Goal: Task Accomplishment & Management: Use online tool/utility

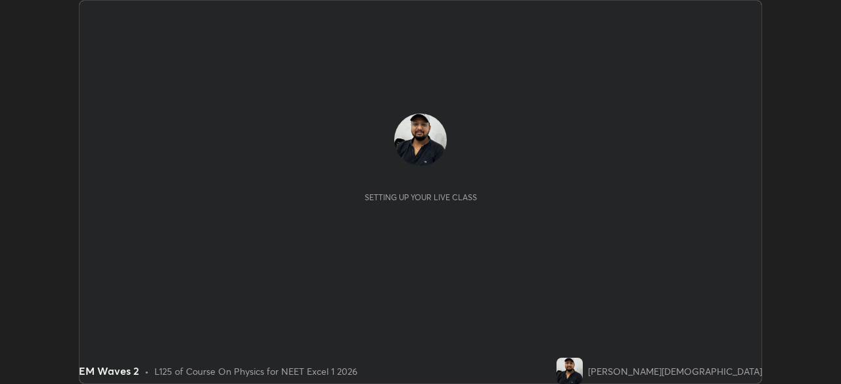
scroll to position [384, 840]
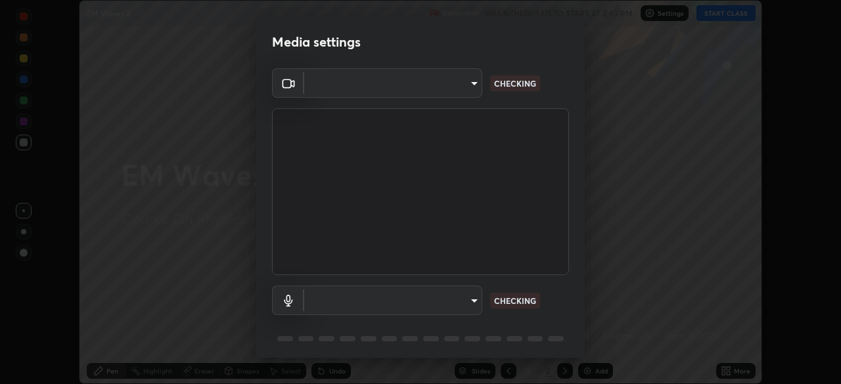
type input "7db3104c3122a209b332b64619111aa91615a24fb0de166504fa5909fce8eb30"
click at [434, 302] on body "Erase all EM Waves 2 Recording WAS SCHEDULED TO START AT 2:40 PM Settings START…" at bounding box center [420, 192] width 841 height 384
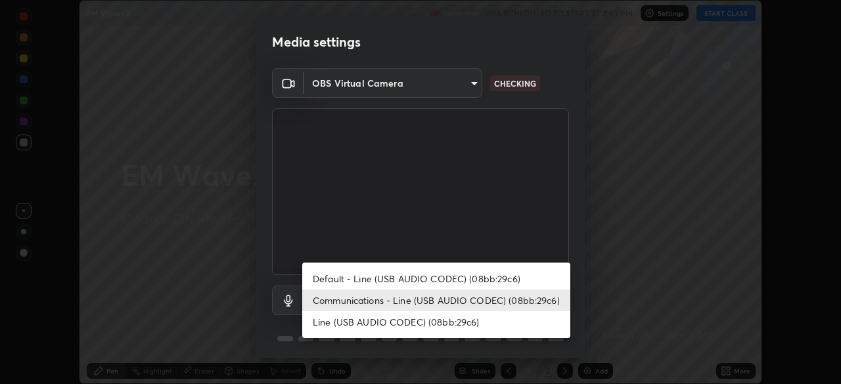
click at [438, 282] on li "Default - Line (USB AUDIO CODEC) (08bb:29c6)" at bounding box center [436, 279] width 268 height 22
type input "default"
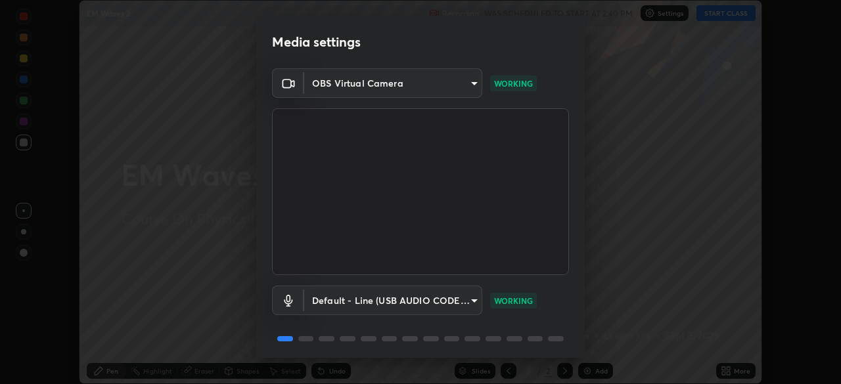
scroll to position [47, 0]
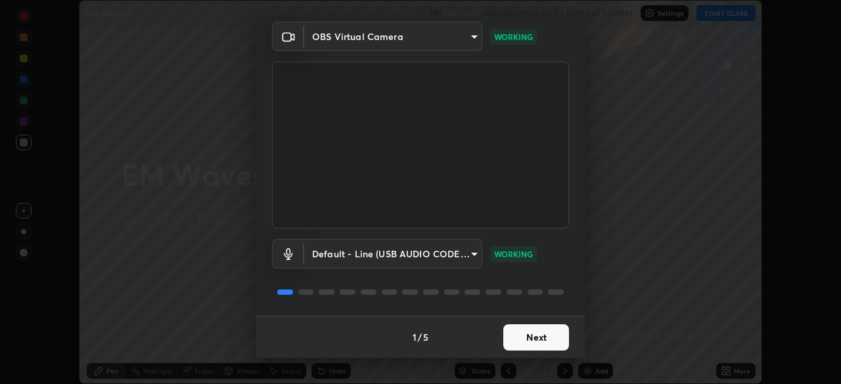
click at [535, 336] on button "Next" at bounding box center [536, 337] width 66 height 26
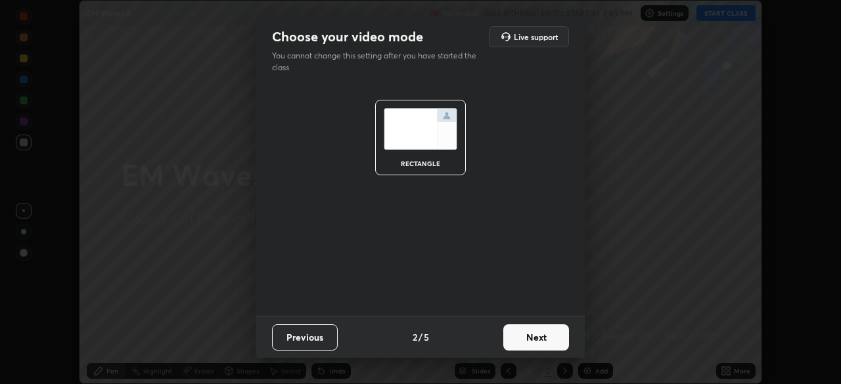
scroll to position [0, 0]
click at [533, 338] on button "Next" at bounding box center [536, 337] width 66 height 26
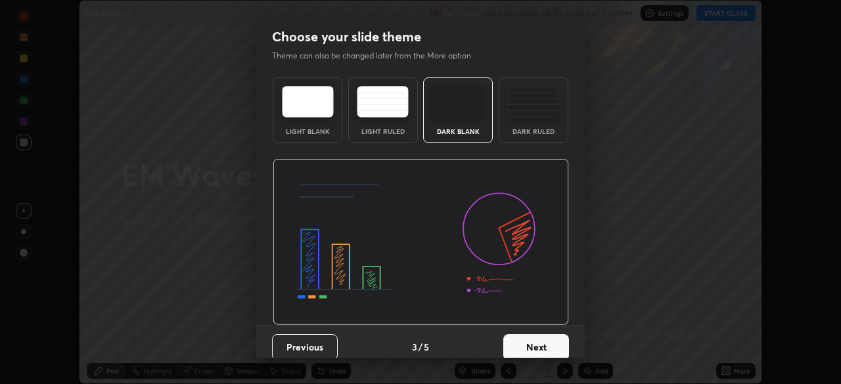
click at [537, 111] on img at bounding box center [533, 102] width 52 height 32
click at [537, 353] on button "Next" at bounding box center [536, 347] width 66 height 26
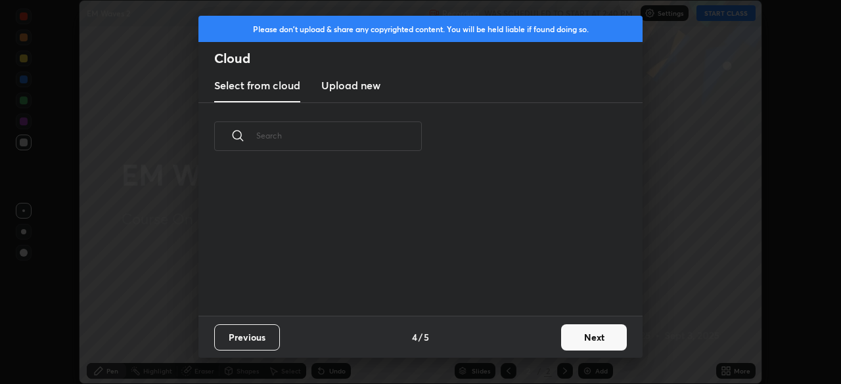
click at [580, 339] on button "Next" at bounding box center [594, 337] width 66 height 26
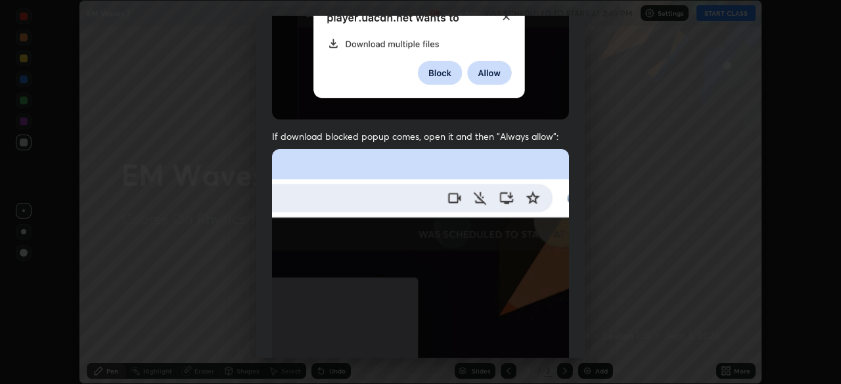
scroll to position [315, 0]
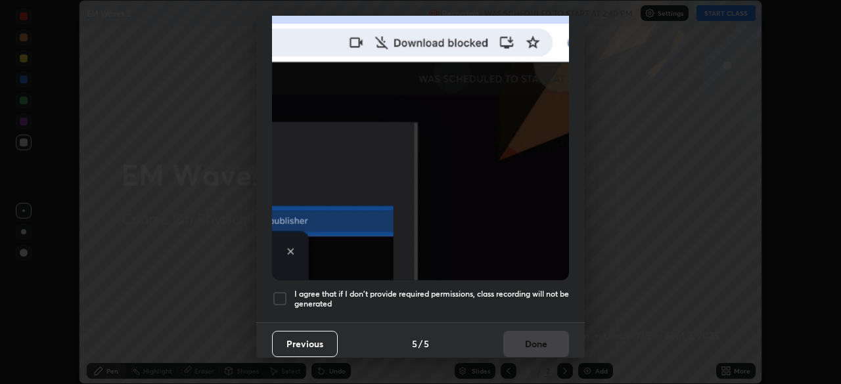
click at [335, 290] on h5 "I agree that if I don't provide required permissions, class recording will not …" at bounding box center [431, 299] width 275 height 20
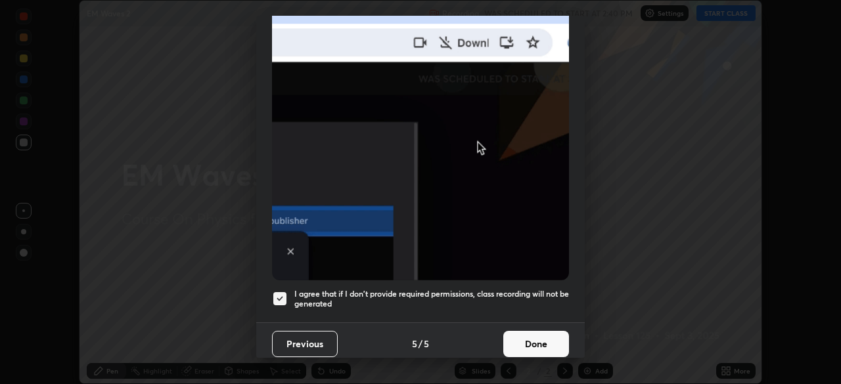
click at [528, 340] on button "Done" at bounding box center [536, 344] width 66 height 26
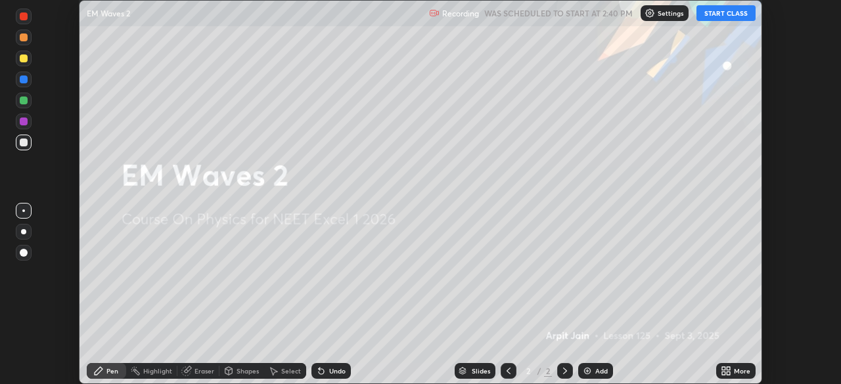
click at [718, 16] on button "START CLASS" at bounding box center [725, 13] width 59 height 16
click at [597, 371] on div "Add" at bounding box center [601, 371] width 12 height 7
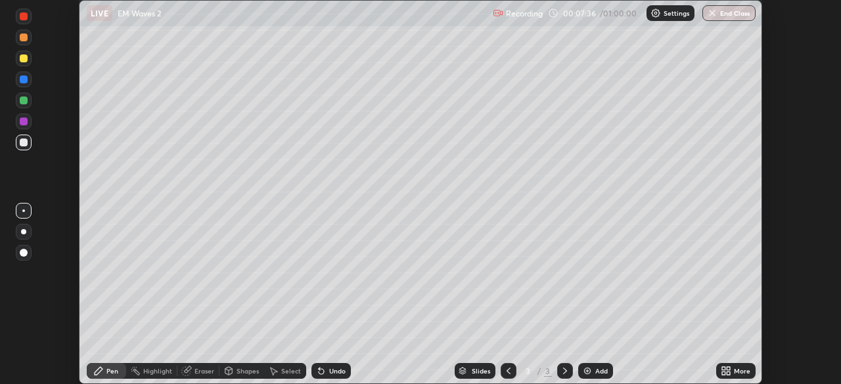
click at [589, 373] on img at bounding box center [587, 371] width 11 height 11
click at [594, 378] on div "Add" at bounding box center [595, 371] width 35 height 16
click at [24, 227] on div at bounding box center [24, 232] width 16 height 16
click at [25, 57] on div at bounding box center [24, 59] width 8 height 8
click at [595, 371] on div "Add" at bounding box center [601, 371] width 12 height 7
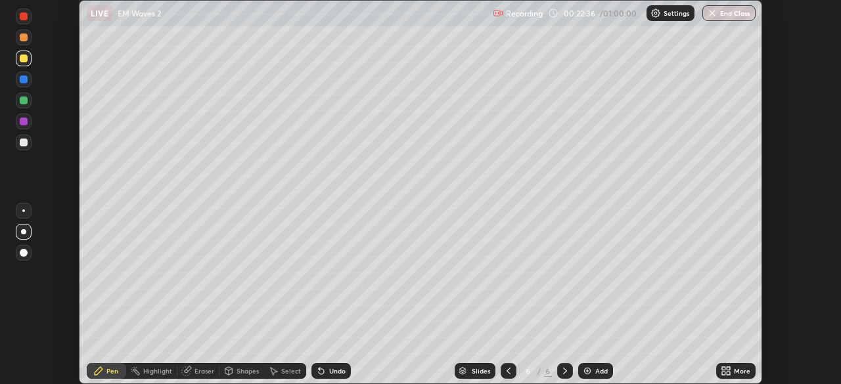
click at [190, 376] on div "Eraser" at bounding box center [198, 371] width 42 height 16
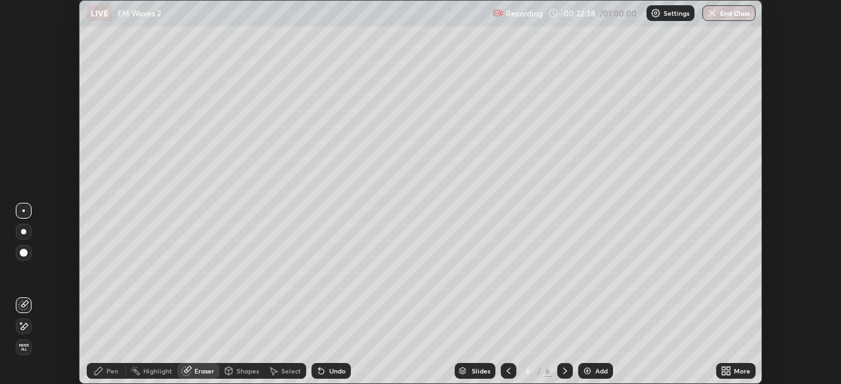
click at [104, 374] on div "Pen" at bounding box center [106, 371] width 39 height 16
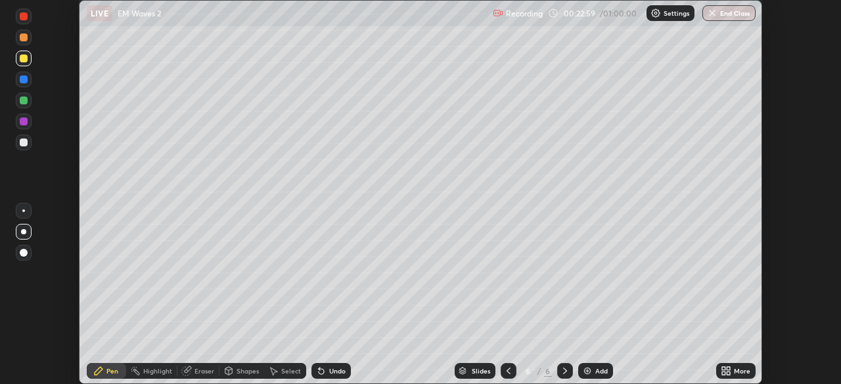
click at [507, 371] on icon at bounding box center [508, 371] width 11 height 11
click at [566, 382] on div at bounding box center [565, 371] width 16 height 26
click at [587, 367] on img at bounding box center [587, 371] width 11 height 11
click at [25, 143] on div at bounding box center [24, 143] width 8 height 8
click at [329, 368] on div "Undo" at bounding box center [337, 371] width 16 height 7
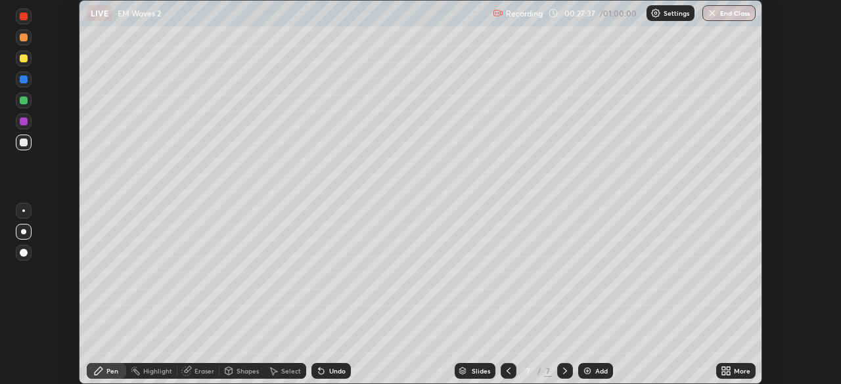
click at [22, 143] on div at bounding box center [24, 143] width 8 height 8
click at [22, 212] on div at bounding box center [23, 211] width 3 height 3
click at [326, 369] on div "Undo" at bounding box center [330, 371] width 39 height 16
click at [323, 370] on icon at bounding box center [321, 371] width 11 height 11
click at [324, 369] on icon at bounding box center [321, 371] width 11 height 11
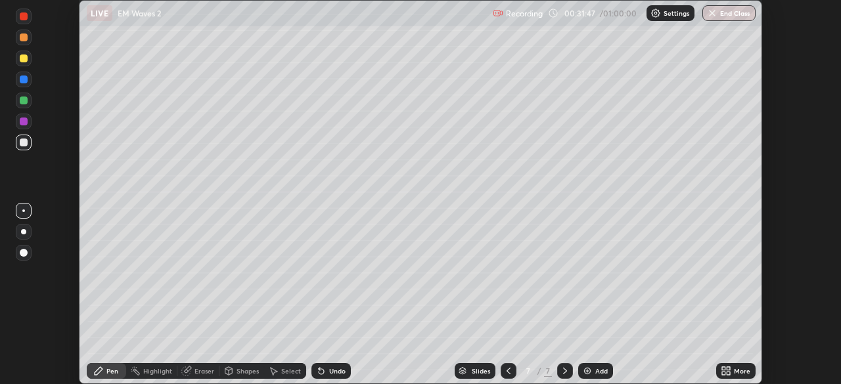
click at [602, 369] on div "Add" at bounding box center [601, 371] width 12 height 7
click at [18, 234] on div at bounding box center [24, 232] width 16 height 16
click at [326, 370] on div "Undo" at bounding box center [330, 371] width 39 height 16
click at [325, 373] on div "Undo" at bounding box center [330, 371] width 39 height 16
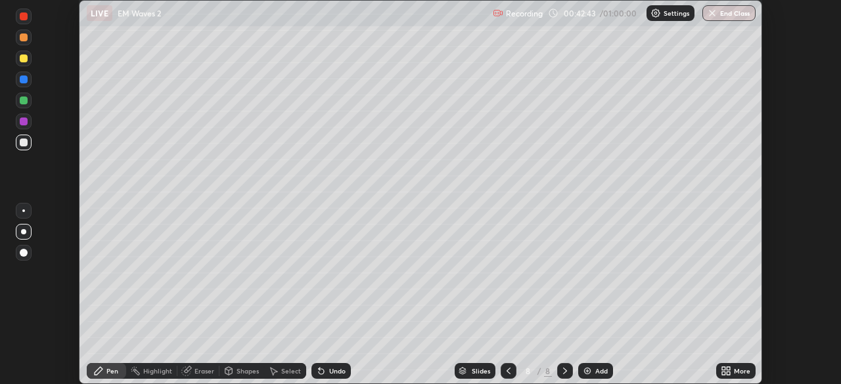
click at [325, 373] on div "Undo" at bounding box center [330, 371] width 39 height 16
click at [324, 369] on icon at bounding box center [321, 371] width 11 height 11
click at [592, 378] on div "Add" at bounding box center [595, 371] width 35 height 16
click at [194, 370] on div "Eraser" at bounding box center [204, 371] width 20 height 7
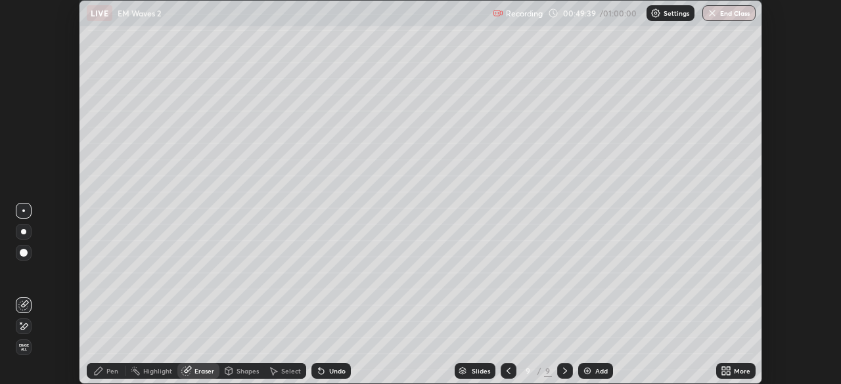
click at [106, 368] on div "Pen" at bounding box center [112, 371] width 12 height 7
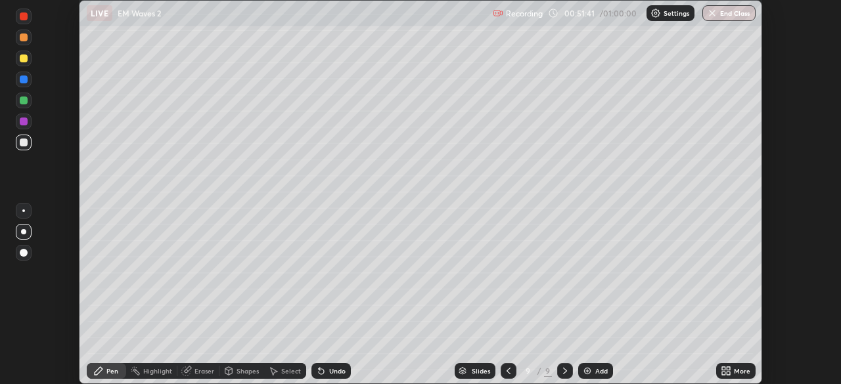
click at [589, 372] on img at bounding box center [587, 371] width 11 height 11
click at [319, 369] on icon at bounding box center [319, 368] width 1 height 1
click at [505, 376] on div at bounding box center [508, 371] width 16 height 16
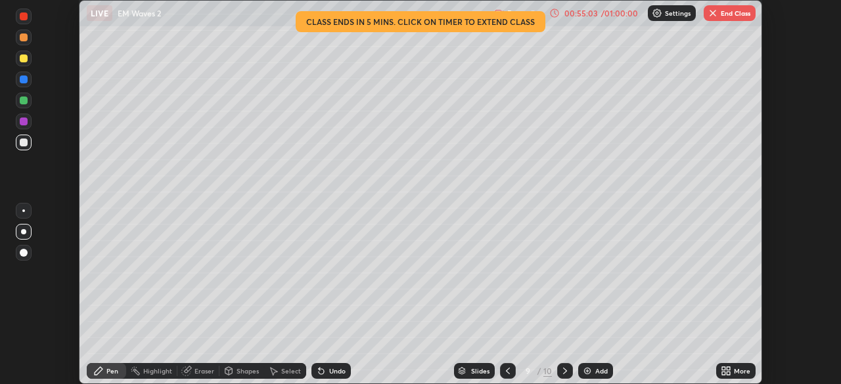
click at [565, 374] on icon at bounding box center [565, 371] width 11 height 11
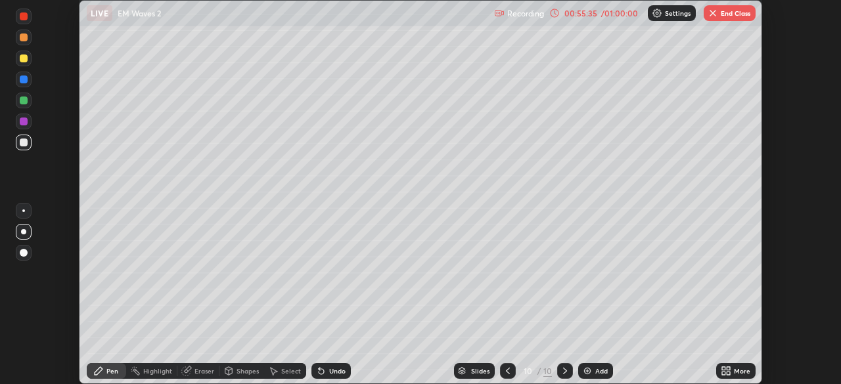
click at [588, 372] on img at bounding box center [587, 371] width 11 height 11
click at [508, 374] on icon at bounding box center [508, 371] width 11 height 11
click at [195, 374] on div "Eraser" at bounding box center [204, 371] width 20 height 7
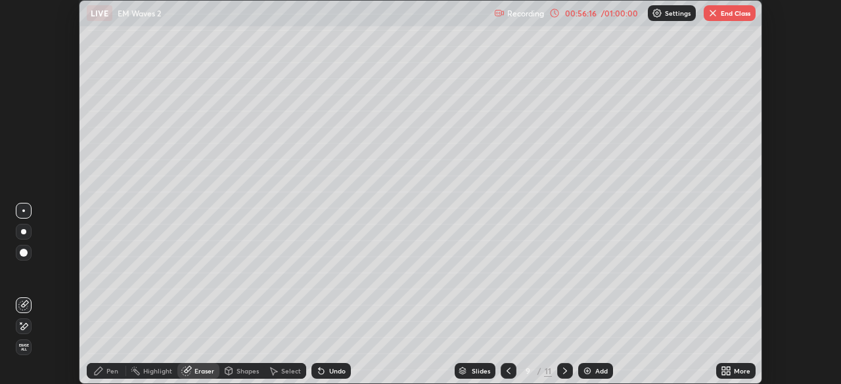
click at [24, 345] on span "Erase all" at bounding box center [23, 348] width 14 height 8
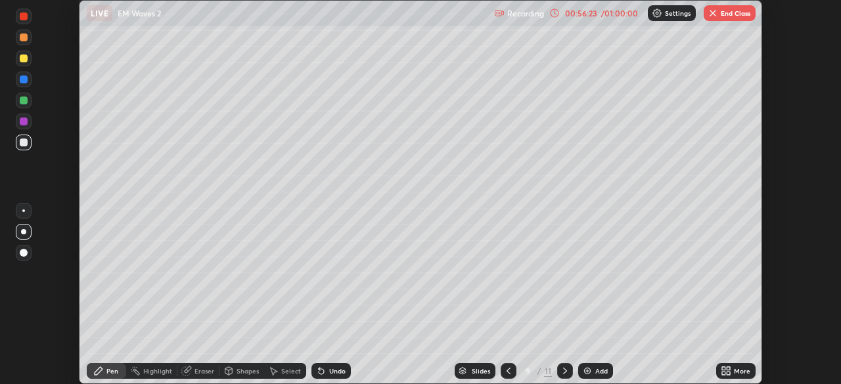
click at [506, 374] on icon at bounding box center [508, 371] width 11 height 11
click at [565, 372] on icon at bounding box center [565, 371] width 11 height 11
click at [562, 371] on icon at bounding box center [565, 371] width 11 height 11
click at [193, 373] on div "Eraser" at bounding box center [198, 371] width 42 height 16
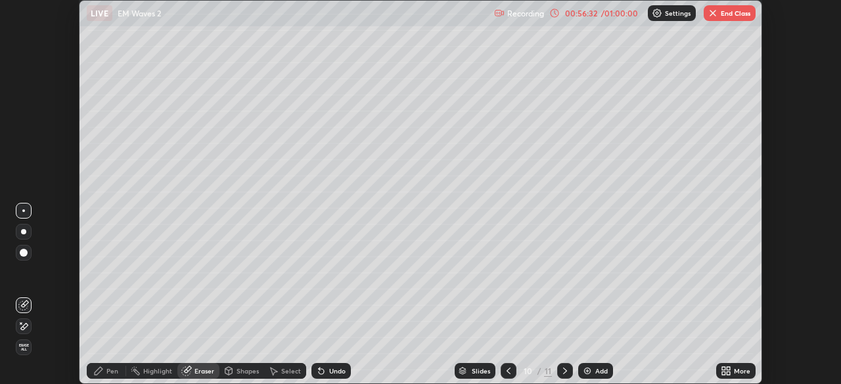
click at [25, 325] on icon at bounding box center [23, 326] width 11 height 11
click at [106, 368] on div "Pen" at bounding box center [112, 371] width 12 height 7
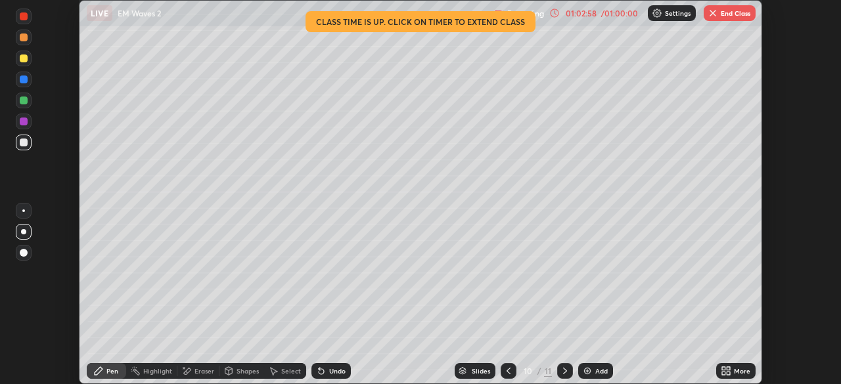
click at [714, 13] on img "button" at bounding box center [712, 13] width 11 height 11
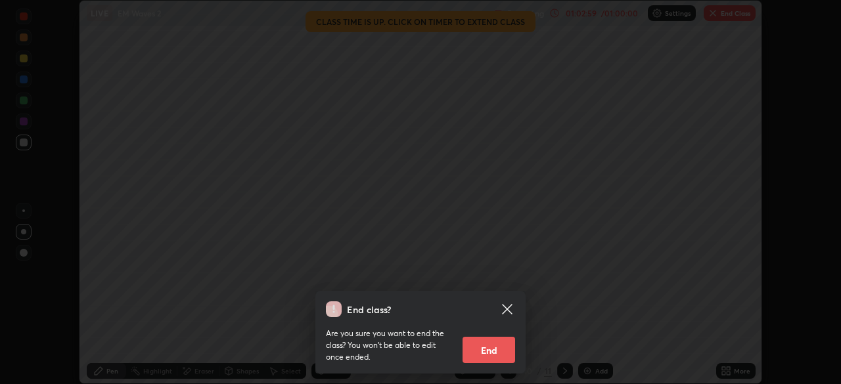
click at [493, 352] on button "End" at bounding box center [488, 350] width 53 height 26
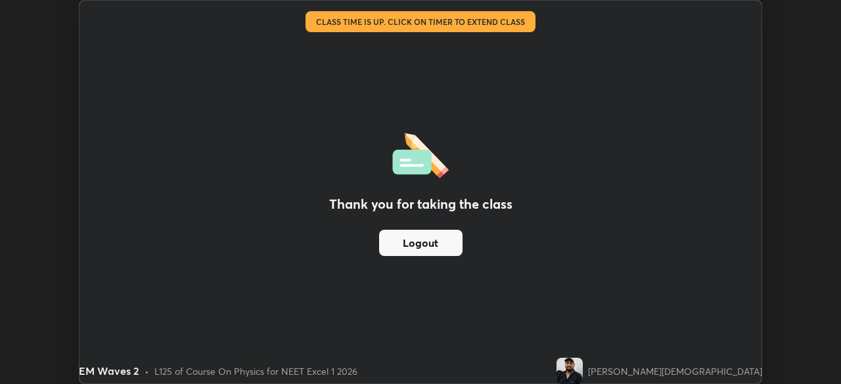
click at [445, 252] on button "Logout" at bounding box center [420, 243] width 83 height 26
